Goal: Task Accomplishment & Management: Use online tool/utility

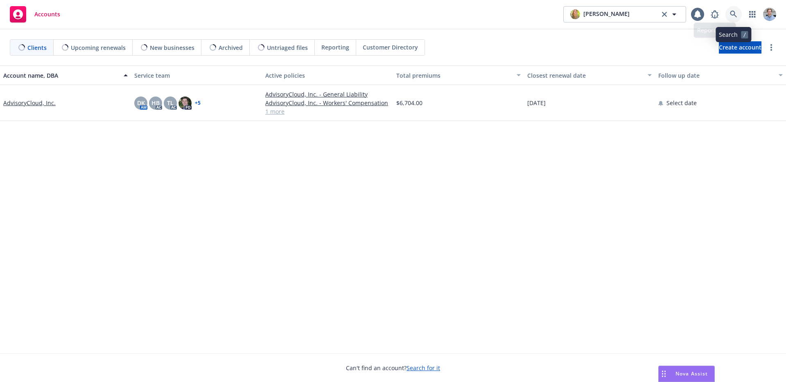
click at [731, 19] on link at bounding box center [733, 14] width 16 height 16
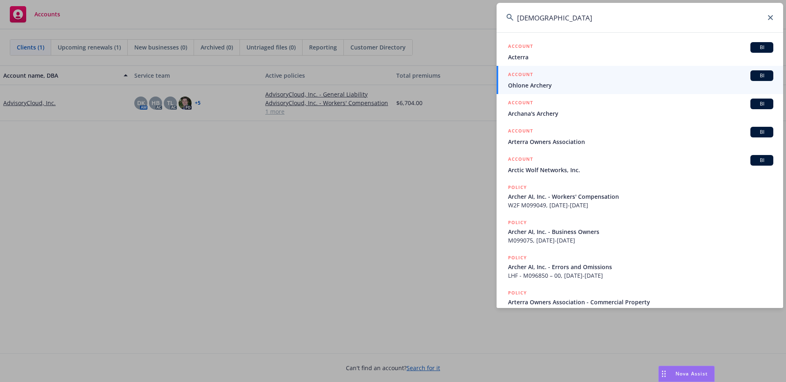
type input "arcteryx"
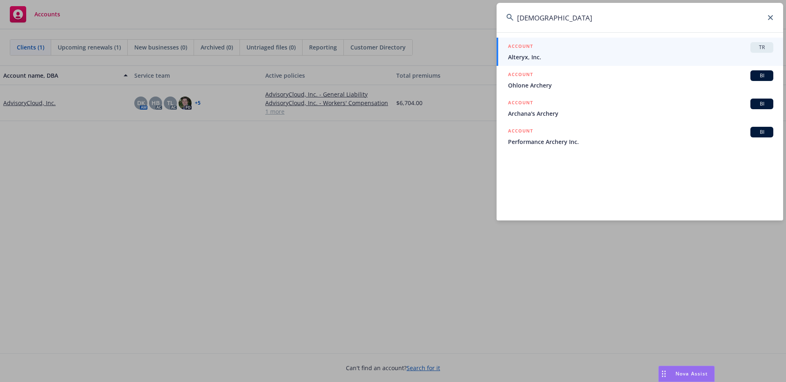
click at [557, 58] on span "Alteryx, Inc." at bounding box center [640, 57] width 265 height 9
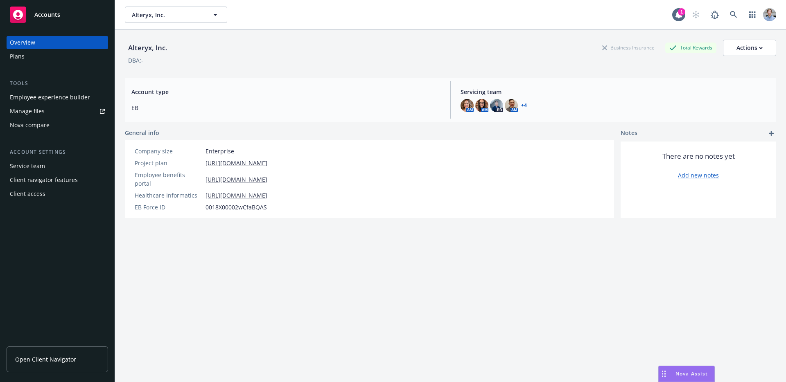
click at [37, 59] on div "Plans" at bounding box center [57, 56] width 95 height 13
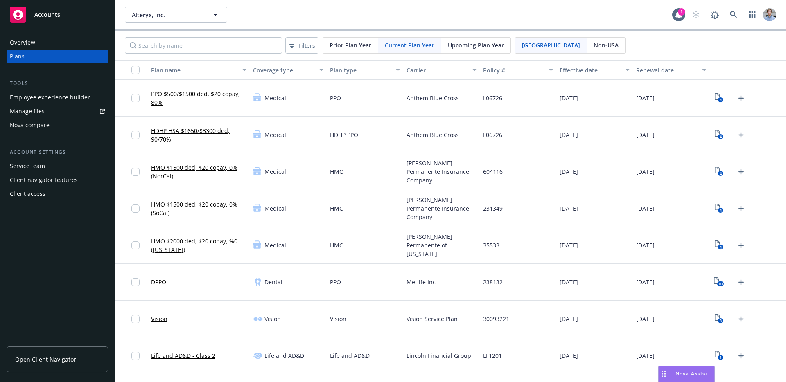
click at [39, 39] on div "Overview" at bounding box center [57, 42] width 95 height 13
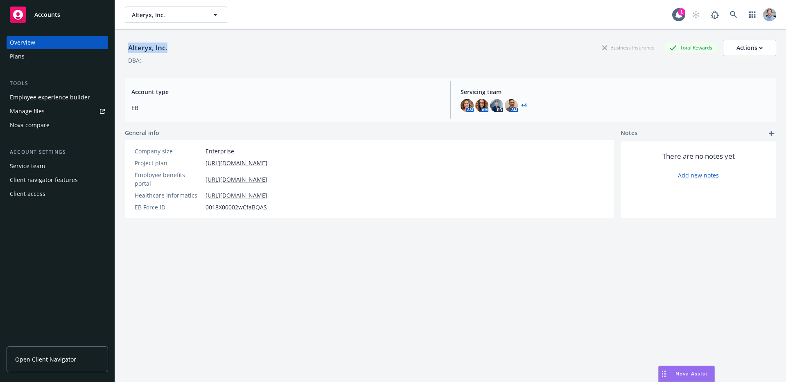
drag, startPoint x: 170, startPoint y: 45, endPoint x: 125, endPoint y: 43, distance: 44.7
click at [125, 43] on div "Alteryx, Inc." at bounding box center [148, 48] width 46 height 11
copy div "Alteryx, Inc."
click at [217, 203] on span "0018X00002wCfaBQAS" at bounding box center [236, 207] width 61 height 9
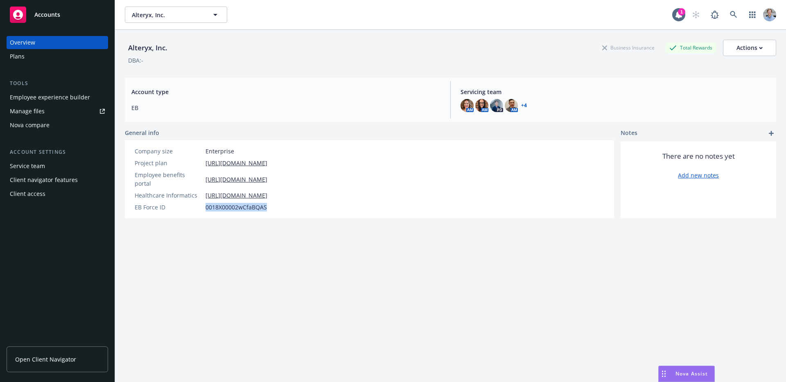
copy span "0018X00002wCfaBQAS"
click at [255, 251] on div "Alteryx, Inc. Business Insurance Total Rewards Actions DBA: - Account type EB S…" at bounding box center [450, 216] width 651 height 373
click at [225, 203] on span "0018X00002wCfaBQAS" at bounding box center [236, 207] width 61 height 9
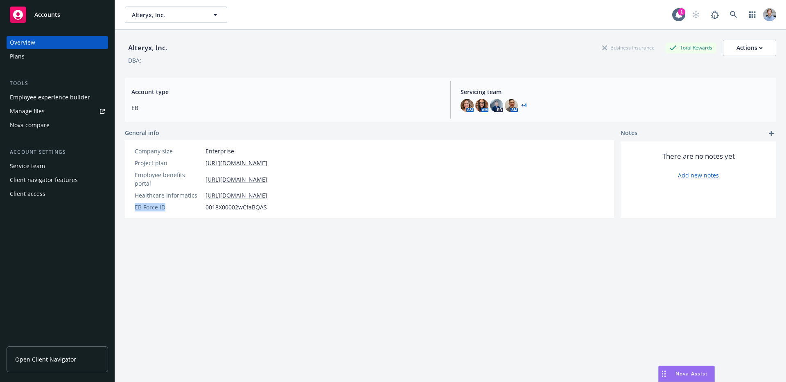
drag, startPoint x: 169, startPoint y: 196, endPoint x: 132, endPoint y: 196, distance: 37.3
click at [132, 203] on div "EB Force ID 0018X00002wCfaBQAS" at bounding box center [200, 207] width 139 height 9
copy div "EB Force ID"
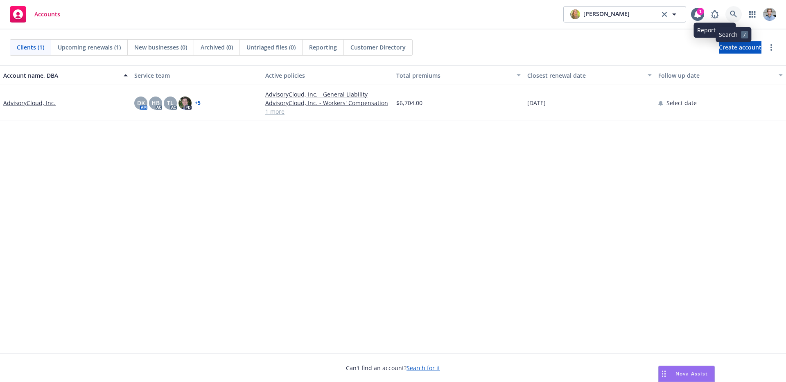
click at [732, 12] on icon at bounding box center [733, 14] width 7 height 7
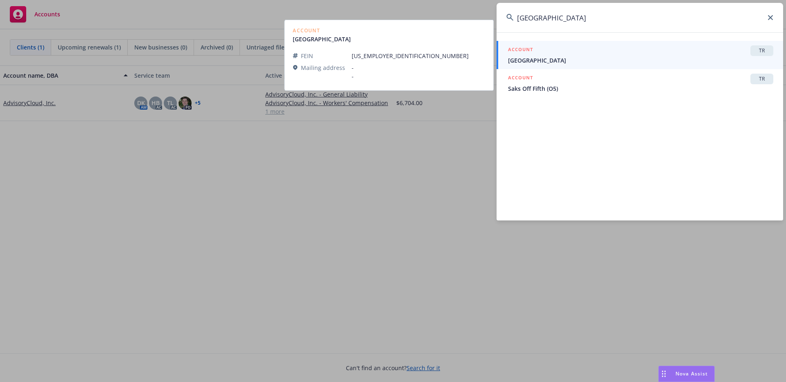
type input "Saks Fifth Avenue"
click at [581, 54] on div "ACCOUNT TR" at bounding box center [640, 50] width 265 height 11
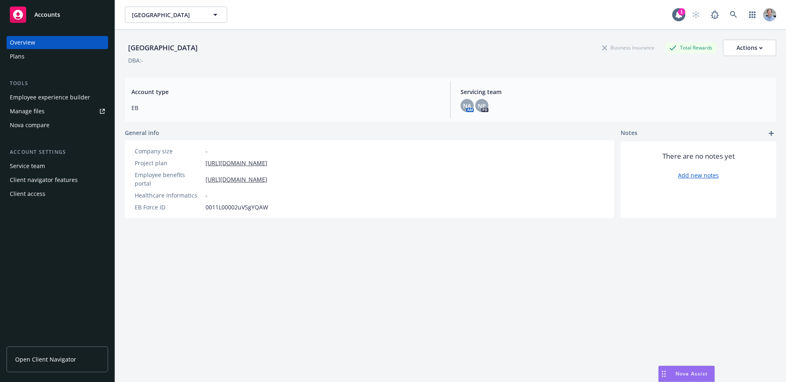
click at [34, 59] on div "Plans" at bounding box center [57, 56] width 95 height 13
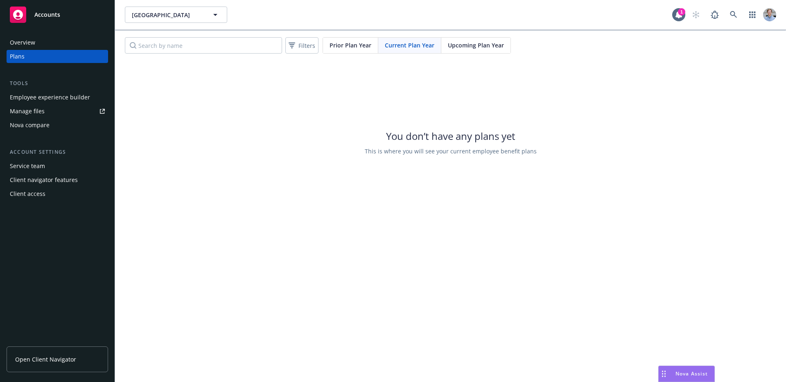
click at [365, 51] on div "Prior Plan Year" at bounding box center [350, 46] width 55 height 16
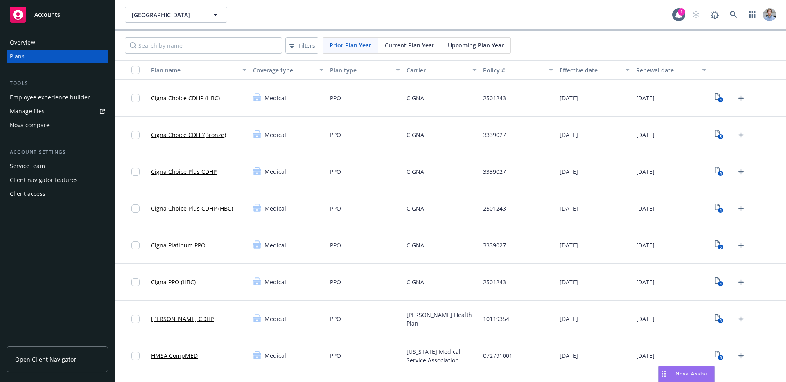
click at [187, 103] on div "Cigna Choice CDHP (HBC)" at bounding box center [185, 98] width 69 height 27
click at [189, 97] on link "Cigna Choice CDHP (HBC)" at bounding box center [185, 98] width 69 height 9
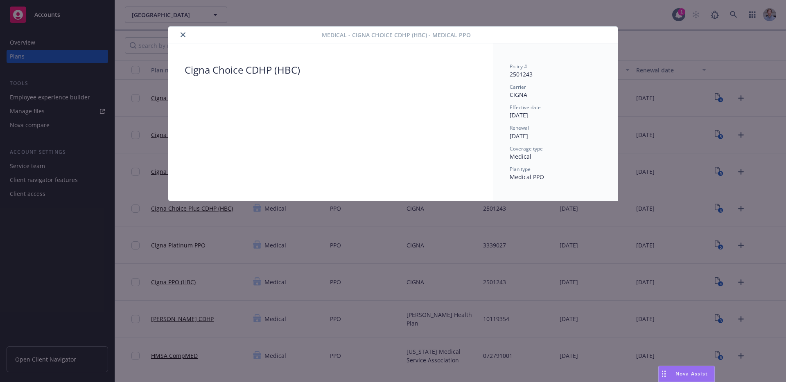
click at [152, 128] on div "Medical - Cigna Choice CDHP (HBC) - Medical PPO Cigna Choice CDHP (HBC) Policy …" at bounding box center [393, 191] width 786 height 382
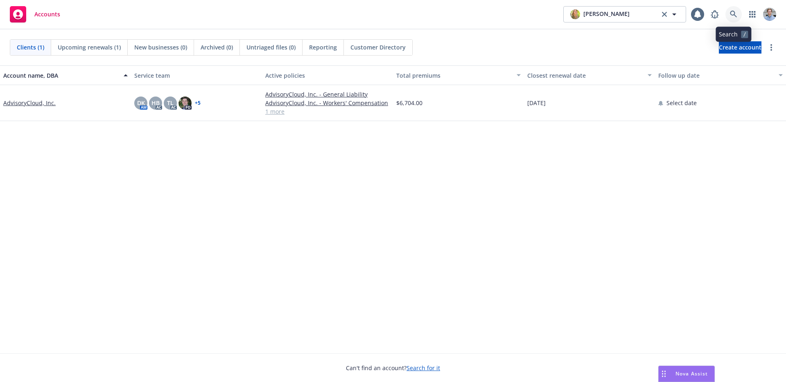
click at [730, 13] on icon at bounding box center [733, 14] width 7 height 7
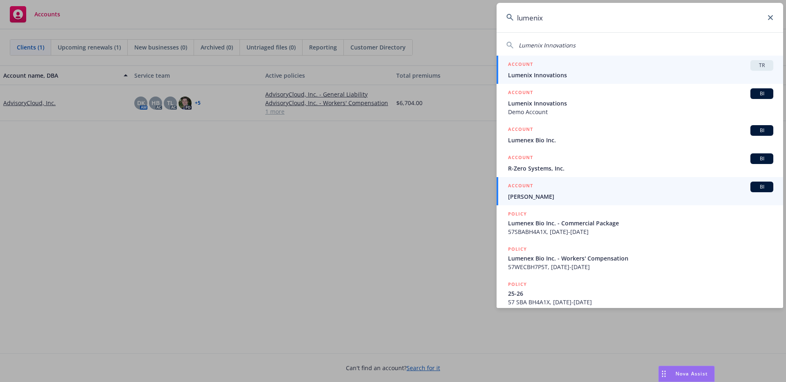
type input "lumenix"
click at [588, 66] on div "ACCOUNT TR" at bounding box center [640, 65] width 265 height 11
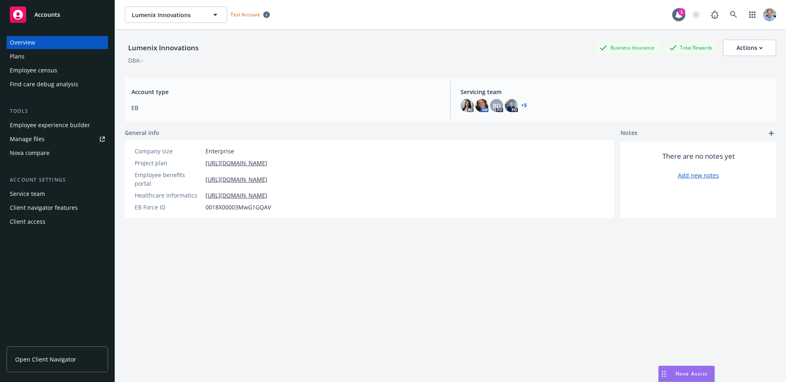
click at [66, 365] on link "Open Client Navigator" at bounding box center [58, 360] width 102 height 26
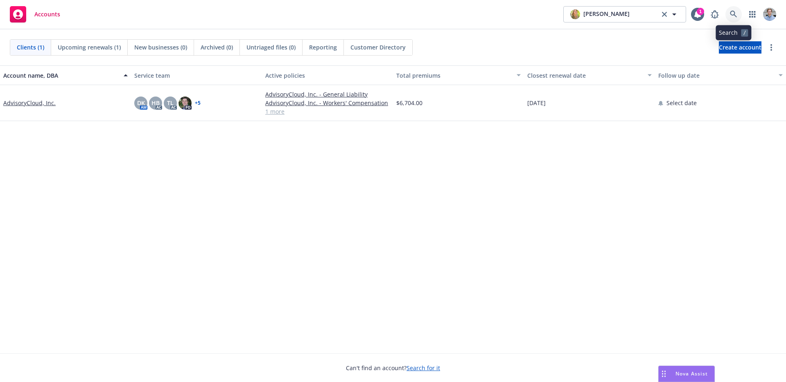
click at [739, 15] on link at bounding box center [733, 14] width 16 height 16
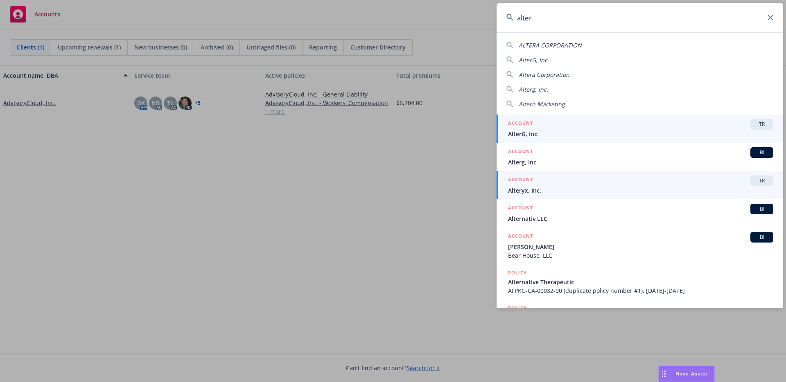
type input "alter"
click at [544, 183] on div "ACCOUNT TR" at bounding box center [640, 181] width 265 height 11
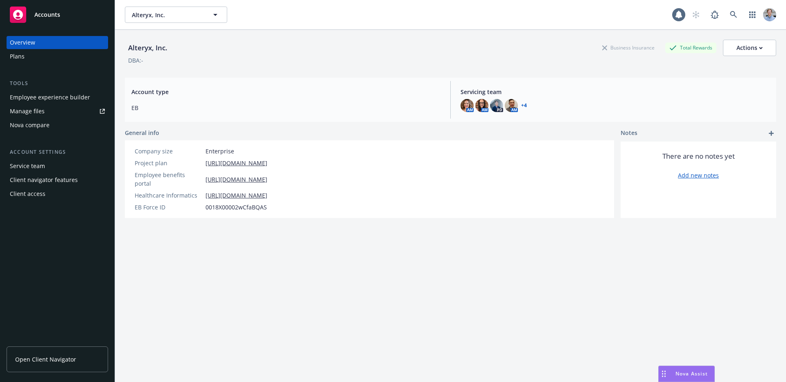
click at [47, 125] on div "Nova compare" at bounding box center [30, 125] width 40 height 13
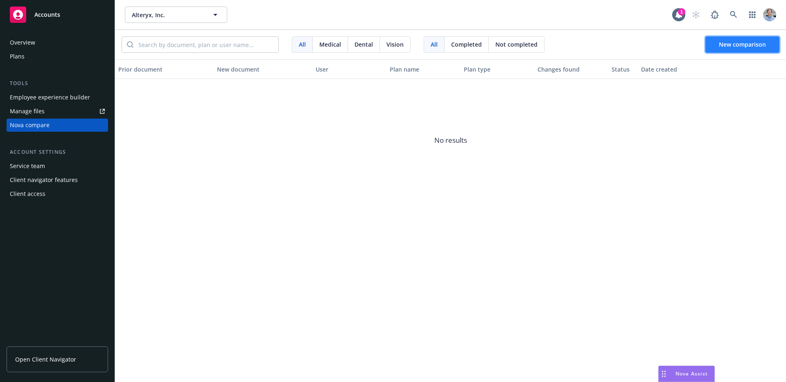
click at [740, 43] on span "New comparison" at bounding box center [742, 45] width 47 height 8
